Goal: Task Accomplishment & Management: Complete application form

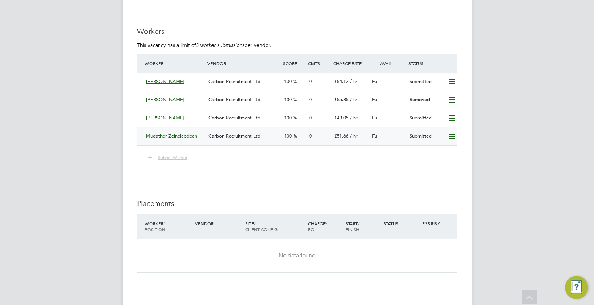
scroll to position [1308, 0]
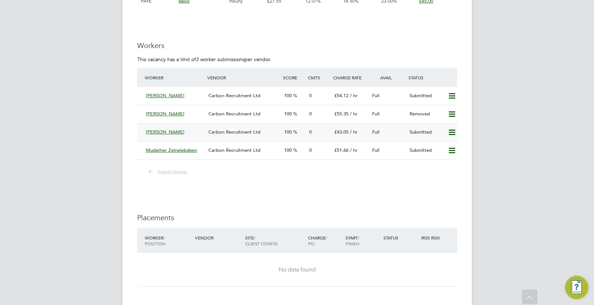
click at [455, 129] on icon at bounding box center [451, 132] width 9 height 6
click at [447, 145] on li "Remove" at bounding box center [441, 147] width 28 height 10
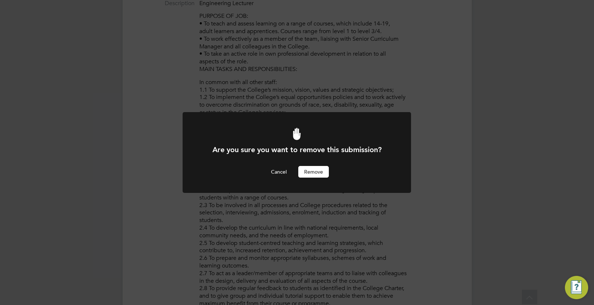
scroll to position [0, 0]
drag, startPoint x: 315, startPoint y: 173, endPoint x: 221, endPoint y: 172, distance: 94.1
click at [315, 173] on button "Remove" at bounding box center [313, 172] width 31 height 12
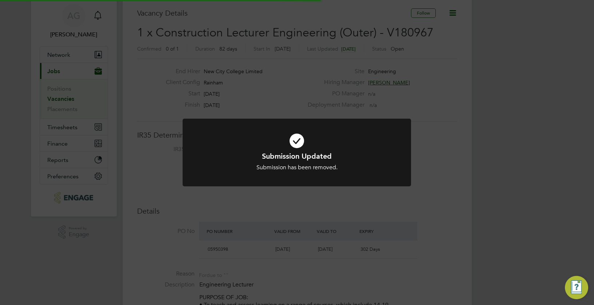
scroll to position [36, 0]
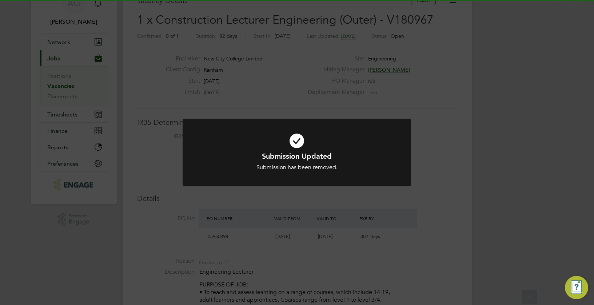
click at [310, 164] on div "Submission has been removed." at bounding box center [296, 168] width 189 height 8
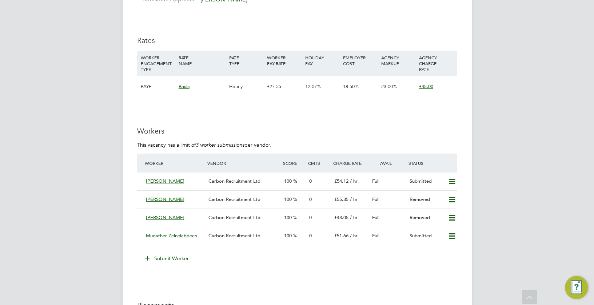
scroll to position [1236, 0]
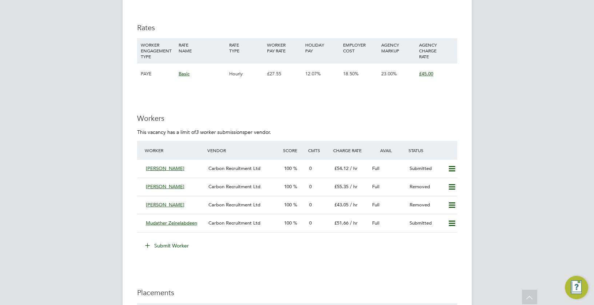
click at [179, 244] on button "Submit Worker" at bounding box center [167, 246] width 55 height 12
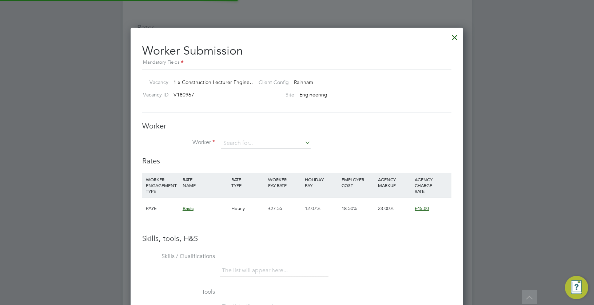
scroll to position [459, 333]
click at [246, 139] on input at bounding box center [266, 143] width 90 height 11
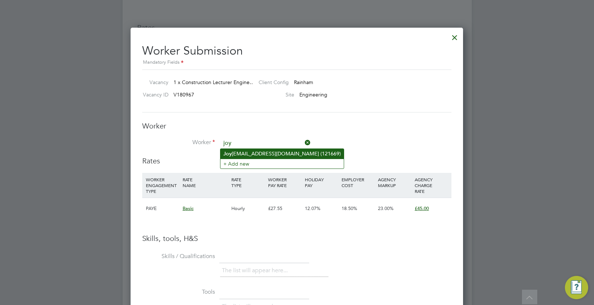
click at [249, 152] on li "Joy Joysaha1274@gmail.com (121669)" at bounding box center [281, 154] width 123 height 10
type input "Joy Joysaha1274@gmail.com (121669)"
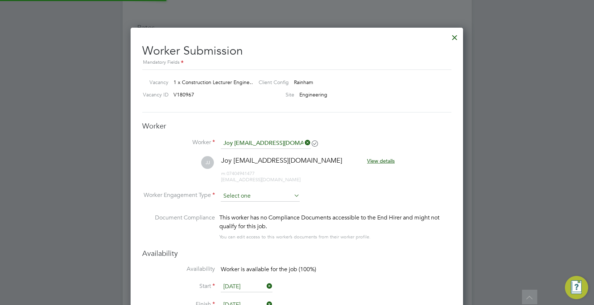
scroll to position [621, 333]
click at [250, 191] on input at bounding box center [260, 195] width 79 height 11
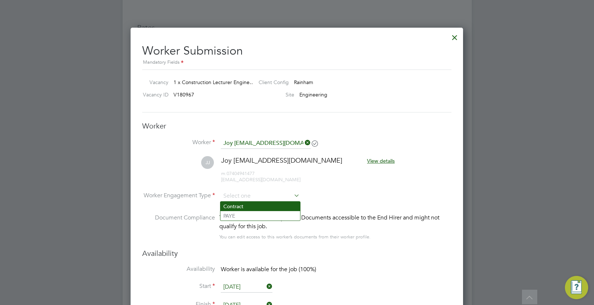
click at [260, 206] on li "Contract" at bounding box center [260, 205] width 80 height 9
type input "Contract"
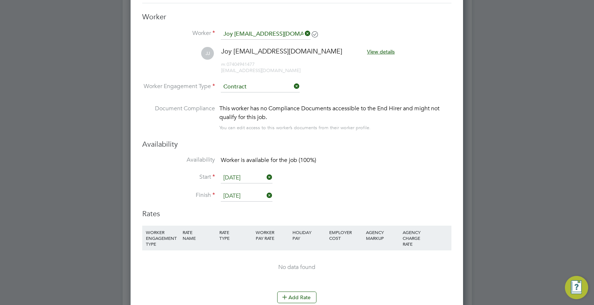
scroll to position [1454, 0]
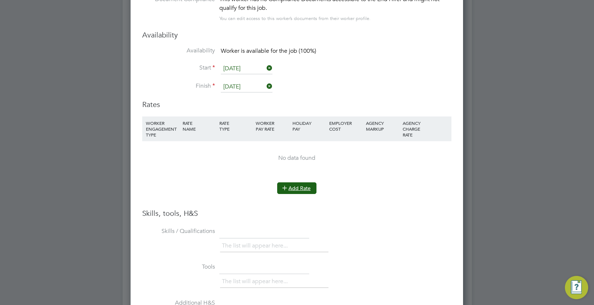
click at [298, 186] on button "Add Rate" at bounding box center [296, 188] width 39 height 12
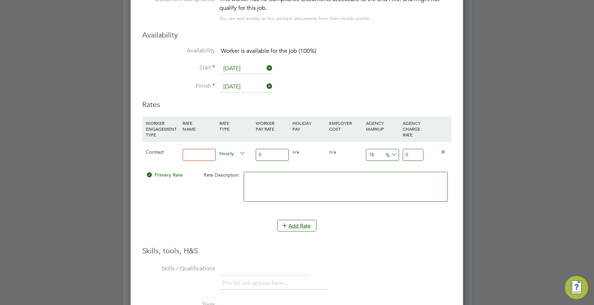
drag, startPoint x: 193, startPoint y: 141, endPoint x: 193, endPoint y: 152, distance: 11.7
click at [193, 149] on div "Contract Hourly 0 0 n/a 0 n/a 18 0 % 0" at bounding box center [296, 154] width 309 height 27
click at [193, 153] on input at bounding box center [198, 155] width 33 height 12
type input "basic"
drag, startPoint x: 267, startPoint y: 149, endPoint x: 220, endPoint y: 150, distance: 47.6
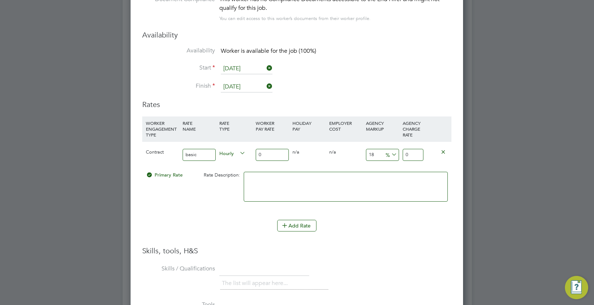
click at [220, 150] on div "Contract basic Hourly 0 0 n/a 0 n/a 18 0 % 0" at bounding box center [296, 154] width 309 height 27
type input "3"
type input "3.54"
type input "35"
type input "41.3"
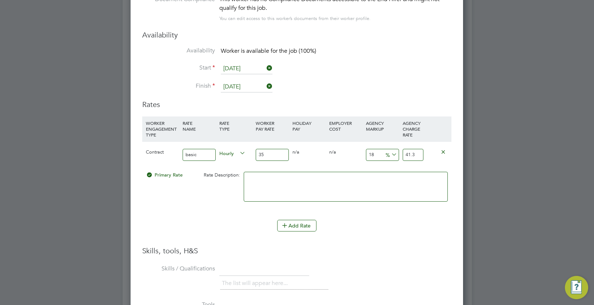
type input "35"
drag, startPoint x: 379, startPoint y: 152, endPoint x: 182, endPoint y: 143, distance: 197.2
click at [182, 144] on div "Contract basic Hourly 35 0 n/a 0 n/a 18 6.3 % 41.3" at bounding box center [296, 154] width 309 height 27
type input "2"
type input "35.7"
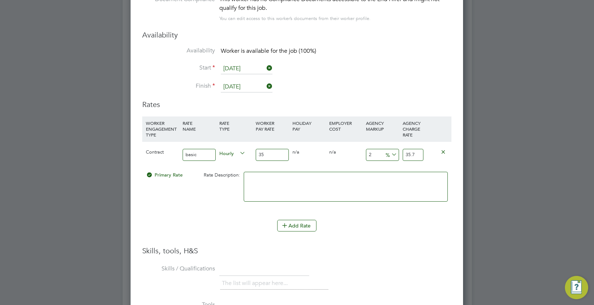
type input "23"
type input "43.05"
type input "23"
click at [355, 239] on li "WORKER ENGAGEMENT TYPE RATE NAME RATE TYPE WORKER PAY RATE HOLIDAY PAY EMPLOYER…" at bounding box center [296, 180] width 309 height 129
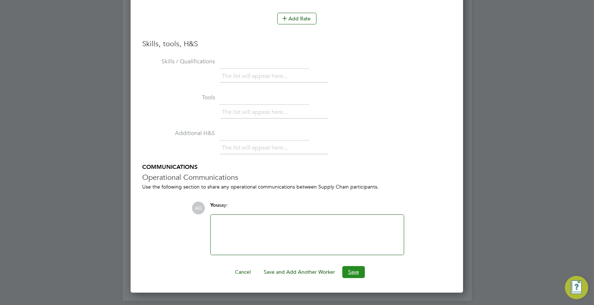
click at [360, 275] on button "Save" at bounding box center [353, 272] width 23 height 12
